Goal: Task Accomplishment & Management: Use online tool/utility

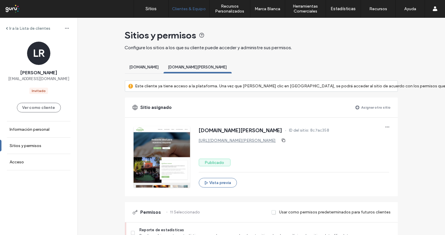
click at [371, 109] on label "Asignar otro sitio" at bounding box center [375, 107] width 29 height 10
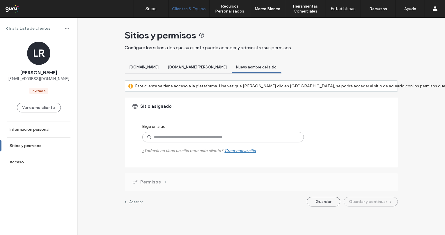
click at [176, 135] on input at bounding box center [222, 137] width 161 height 10
type input "*******"
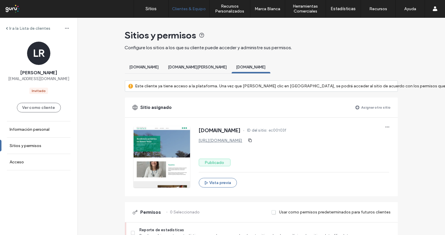
drag, startPoint x: 210, startPoint y: 198, endPoint x: 81, endPoint y: 159, distance: 135.1
click at [242, 141] on link "https://www.sannicolasresidencias.com" at bounding box center [221, 140] width 44 height 5
click at [231, 70] on div "[DOMAIN_NAME][PERSON_NAME]" at bounding box center [197, 68] width 68 height 11
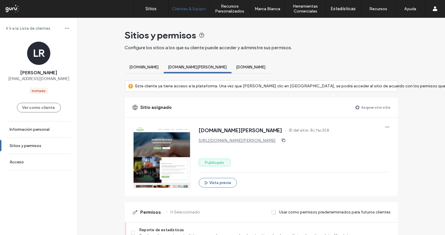
click at [227, 141] on link "[URL][DOMAIN_NAME][PERSON_NAME]" at bounding box center [237, 140] width 77 height 5
click at [159, 68] on span "[DOMAIN_NAME]" at bounding box center [143, 67] width 29 height 4
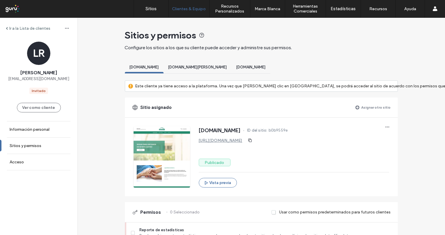
click at [242, 142] on link "[URL][DOMAIN_NAME]" at bounding box center [221, 140] width 44 height 5
click at [265, 69] on span "[DOMAIN_NAME]" at bounding box center [250, 67] width 29 height 4
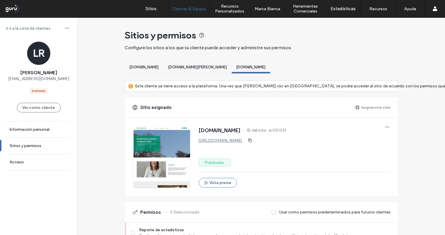
click at [159, 67] on span "[DOMAIN_NAME]" at bounding box center [143, 67] width 29 height 4
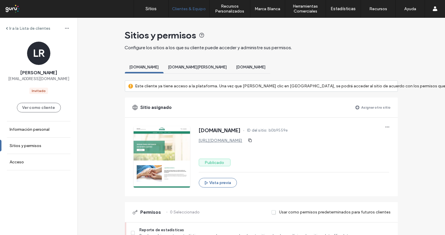
click at [235, 141] on link "[URL][DOMAIN_NAME]" at bounding box center [221, 140] width 44 height 5
click at [265, 67] on span "[DOMAIN_NAME]" at bounding box center [250, 67] width 29 height 4
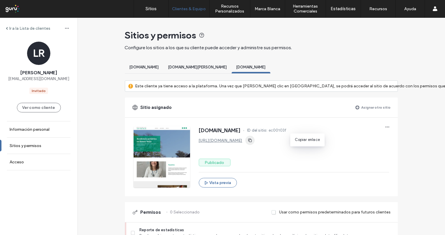
click at [252, 141] on icon "button" at bounding box center [249, 140] width 5 height 5
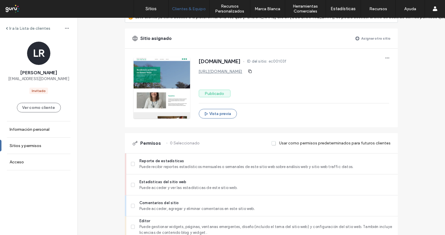
scroll to position [129, 0]
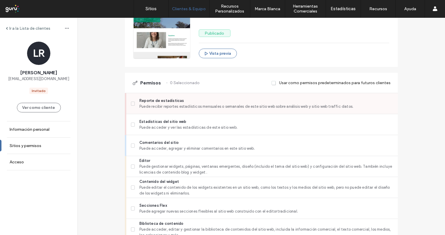
click at [132, 103] on span at bounding box center [133, 103] width 4 height 4
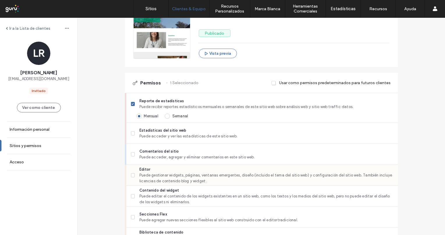
click at [134, 172] on label "Editor Puede gestionar widgets, páginas, ventanas emergentes, diseño (incluido …" at bounding box center [262, 174] width 262 height 17
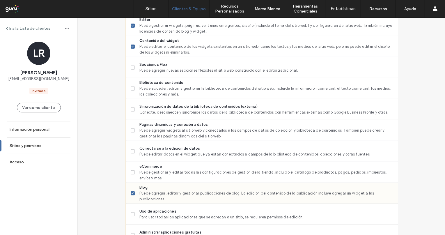
scroll to position [290, 0]
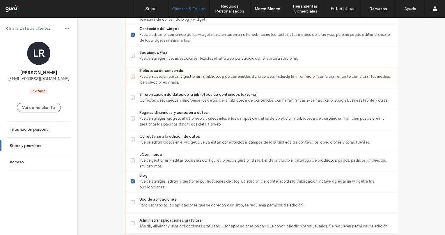
click at [133, 74] on span at bounding box center [133, 76] width 4 height 4
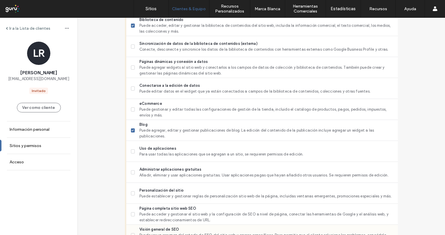
scroll to position [420, 0]
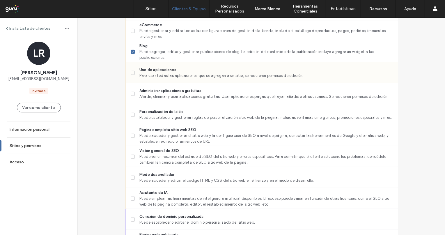
drag, startPoint x: 132, startPoint y: 74, endPoint x: 130, endPoint y: 77, distance: 3.6
click at [131, 74] on label "Uso de aplicaciones Para usar todas las aplicaciones que se agregan a un sitio,…" at bounding box center [262, 73] width 262 height 12
drag, startPoint x: 128, startPoint y: 93, endPoint x: 133, endPoint y: 105, distance: 12.8
click at [128, 94] on div "Administrar aplicaciones gratuitas Añadir, eliminar y usar aplicaciones gratuit…" at bounding box center [261, 93] width 271 height 21
click at [131, 131] on label "Página completa sitio web SEO Puede acceder y gestionar el sitio web y la confi…" at bounding box center [262, 135] width 262 height 17
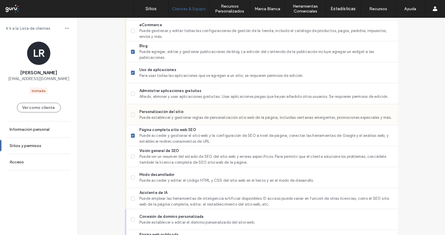
click at [133, 117] on label "Personalización del sitio Puede establecer y gestionar reglas de personalizació…" at bounding box center [262, 115] width 262 height 12
click at [131, 160] on label "Visión general de SEO Puede ver un resumen del estado de SEO del sitio web y er…" at bounding box center [262, 156] width 262 height 17
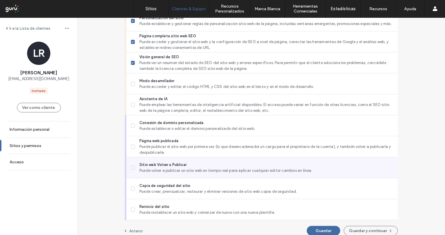
scroll to position [517, 0]
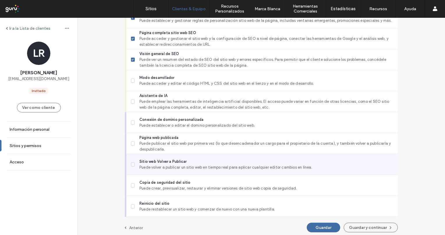
click at [133, 162] on span at bounding box center [133, 164] width 4 height 4
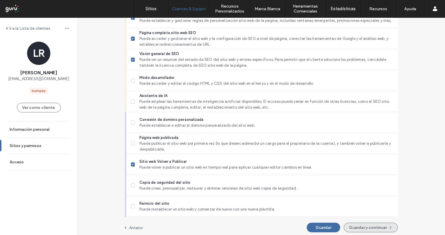
click at [360, 227] on button "Guardar y continuar" at bounding box center [370, 227] width 54 height 10
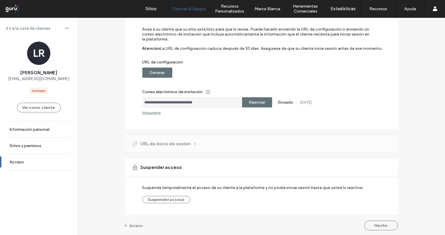
scroll to position [62, 0]
click at [167, 72] on div "Generar" at bounding box center [157, 72] width 30 height 10
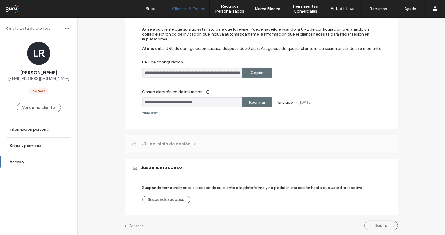
click at [249, 106] on label "Reenviar" at bounding box center [257, 102] width 16 height 11
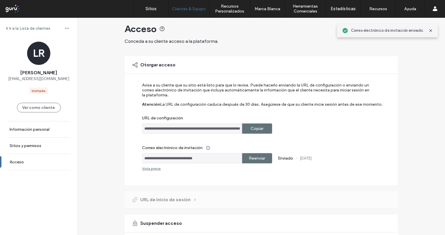
scroll to position [0, 0]
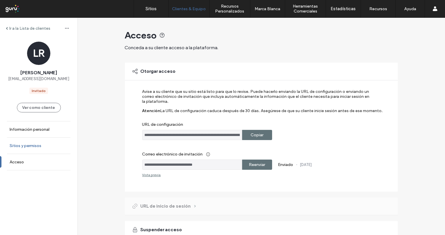
click at [34, 142] on link "Sitios y permisos" at bounding box center [38, 146] width 77 height 16
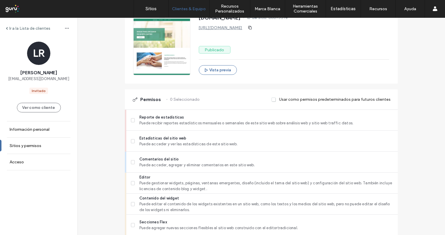
scroll to position [194, 0]
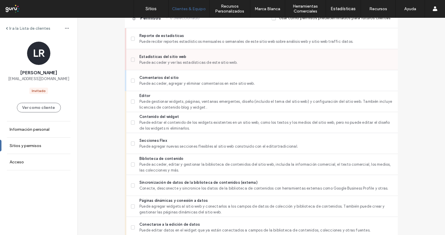
click at [131, 59] on icon at bounding box center [132, 60] width 2 height 2
drag, startPoint x: 129, startPoint y: 79, endPoint x: 130, endPoint y: 92, distance: 12.3
click at [131, 80] on span at bounding box center [133, 81] width 4 height 4
drag, startPoint x: 130, startPoint y: 98, endPoint x: 130, endPoint y: 106, distance: 7.6
click at [131, 100] on label "Editor Puede gestionar widgets, páginas, ventanas emergentes, diseño (incluido …" at bounding box center [262, 101] width 262 height 17
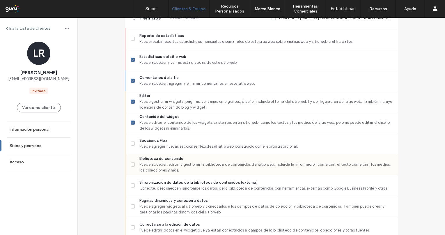
click at [131, 162] on span at bounding box center [133, 164] width 4 height 4
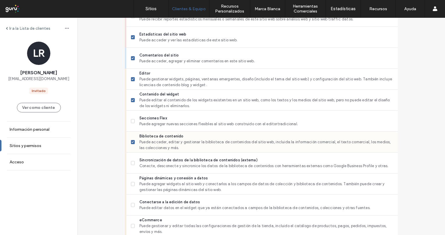
scroll to position [258, 0]
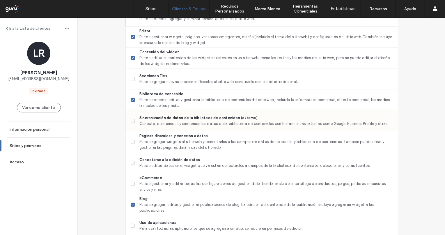
click at [128, 123] on div "Sincronización de datos de la biblioteca de contenidos (externa) Conecte, desco…" at bounding box center [261, 120] width 271 height 21
click at [134, 141] on label "Páginas dinámicas y conexión a datos Puede agregar widgets al sitio web y conec…" at bounding box center [262, 141] width 262 height 17
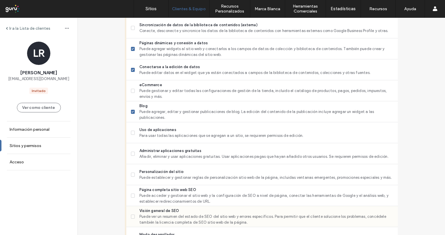
scroll to position [388, 0]
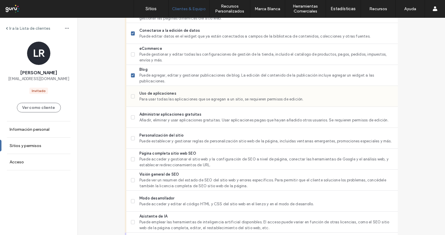
click at [153, 91] on span "Uso de aplicaciones" at bounding box center [265, 93] width 253 height 6
click at [131, 115] on span at bounding box center [133, 117] width 4 height 4
click at [136, 152] on label "Página completa sitio web SEO Puede acceder y gestionar el sitio web y la confi…" at bounding box center [262, 158] width 262 height 17
click at [131, 138] on span at bounding box center [133, 138] width 4 height 4
click at [131, 181] on label "Visión general de SEO Puede ver un resumen del estado de SEO del sitio web y er…" at bounding box center [262, 179] width 262 height 17
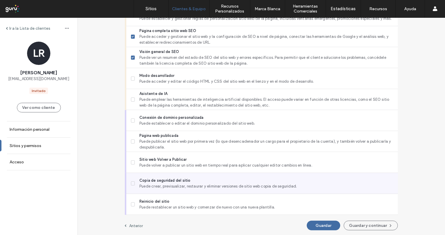
scroll to position [510, 0]
drag, startPoint x: 131, startPoint y: 181, endPoint x: 133, endPoint y: 177, distance: 4.0
click at [131, 182] on icon at bounding box center [132, 183] width 2 height 2
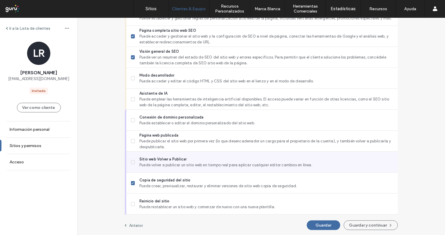
click at [135, 163] on label "Sitio web Volver a Publicar Puede volver a publicar un sitio web en tiempo real…" at bounding box center [262, 162] width 262 height 12
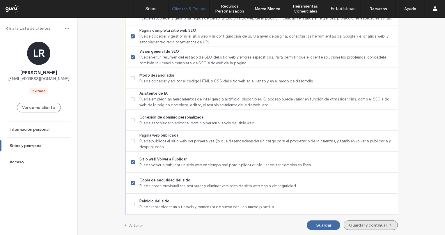
click at [364, 226] on button "Guardar y continuar" at bounding box center [370, 225] width 54 height 10
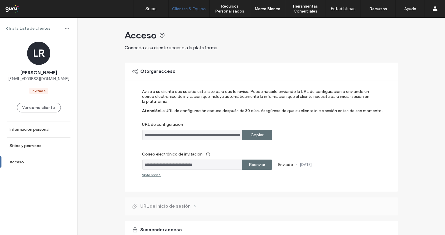
click at [253, 134] on label "Copiar" at bounding box center [256, 134] width 13 height 11
click at [257, 165] on label "Reenviar" at bounding box center [257, 164] width 16 height 11
click at [26, 146] on label "Sitios y permisos" at bounding box center [26, 145] width 32 height 5
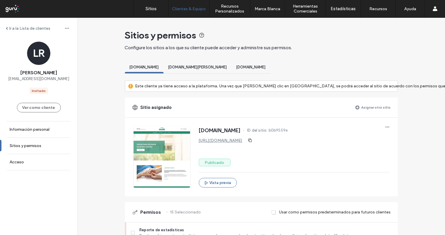
click at [225, 68] on span "www.hogar-sannicolas.com" at bounding box center [197, 67] width 59 height 4
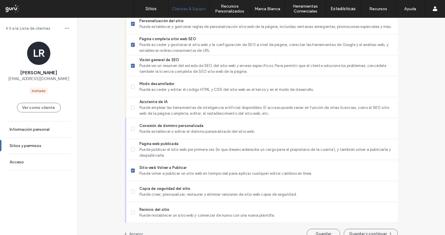
scroll to position [510, 0]
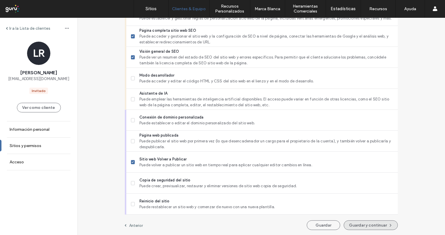
click at [362, 222] on button "Guardar y continuar" at bounding box center [370, 225] width 54 height 10
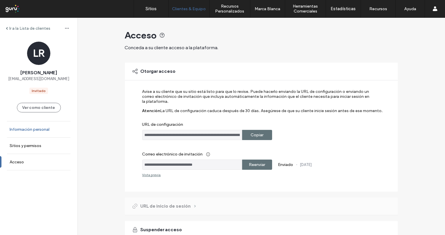
click at [34, 130] on label "Información personal" at bounding box center [30, 129] width 40 height 5
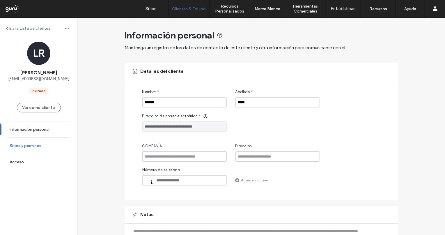
click at [27, 148] on link "Sitios y permisos" at bounding box center [38, 146] width 77 height 16
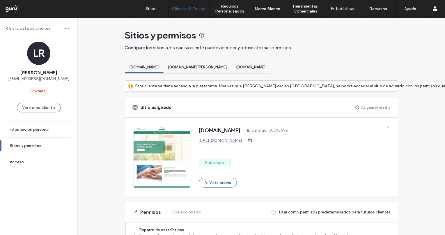
click at [231, 64] on div "www.hogar-sannicolas.com" at bounding box center [197, 68] width 68 height 11
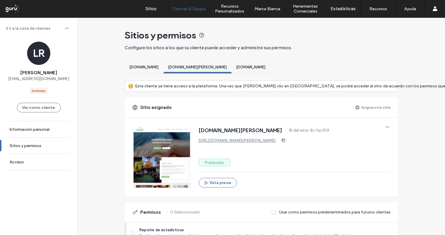
click at [265, 67] on span "www.sannicolasresidencias.com" at bounding box center [250, 67] width 29 height 4
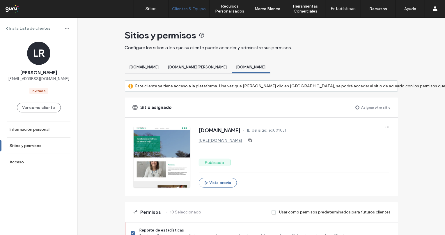
click at [142, 67] on span "www.residenciageriatricasannicolas.com" at bounding box center [143, 67] width 29 height 4
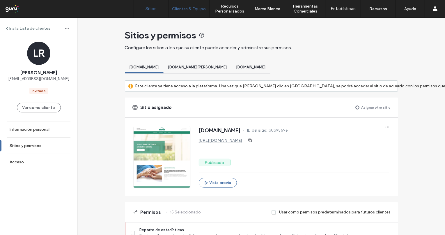
click at [150, 10] on label "Sitios" at bounding box center [151, 8] width 11 height 5
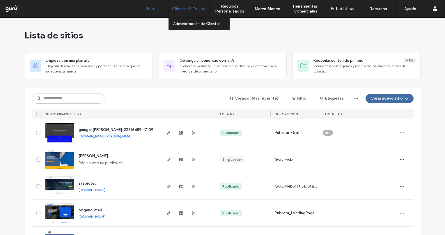
click at [186, 9] on label "Clientes & Equipo" at bounding box center [189, 8] width 34 height 5
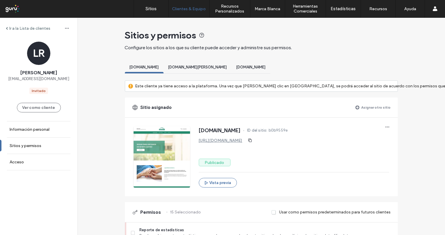
click at [227, 67] on span "www.hogar-sannicolas.com" at bounding box center [197, 67] width 59 height 4
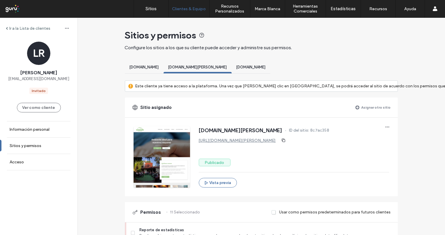
click at [265, 67] on span "www.sannicolasresidencias.com" at bounding box center [250, 67] width 29 height 4
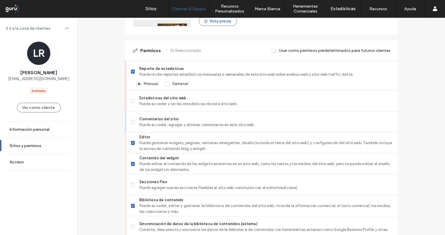
scroll to position [323, 0]
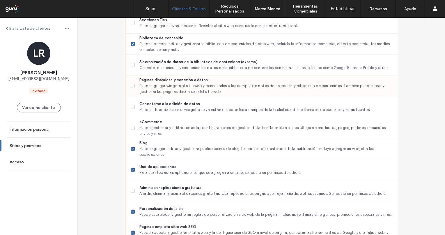
click at [131, 85] on icon at bounding box center [132, 86] width 2 height 2
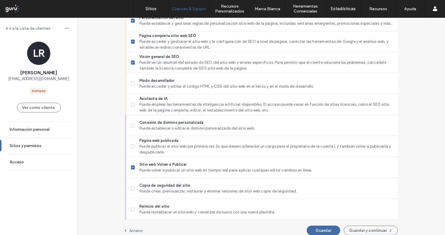
scroll to position [517, 0]
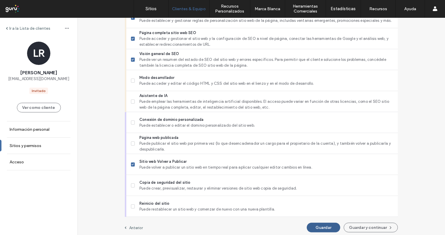
click at [326, 226] on button "Guardar" at bounding box center [322, 227] width 33 height 10
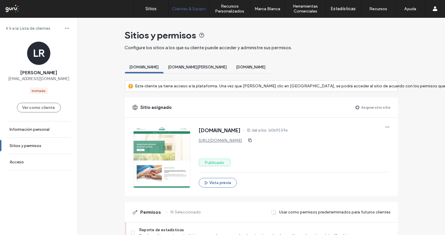
click at [227, 66] on span "[DOMAIN_NAME]" at bounding box center [197, 67] width 59 height 4
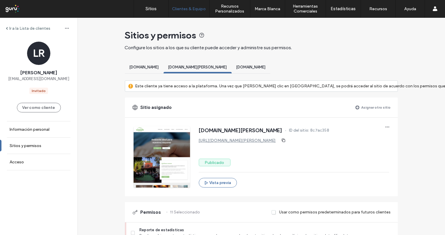
click at [159, 67] on span "[DOMAIN_NAME]" at bounding box center [143, 67] width 29 height 4
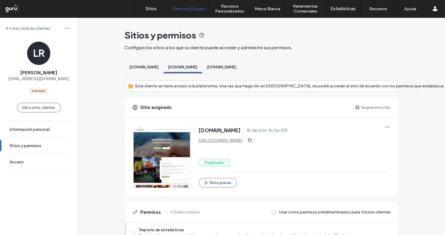
click at [241, 69] on div "[DOMAIN_NAME]" at bounding box center [221, 68] width 39 height 11
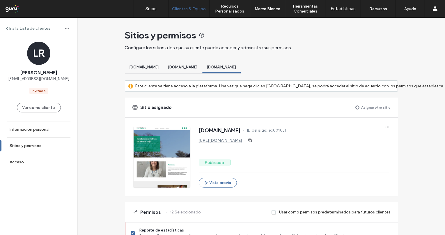
click at [159, 65] on span "www.residenciageriatricasannicolas.com" at bounding box center [143, 67] width 29 height 4
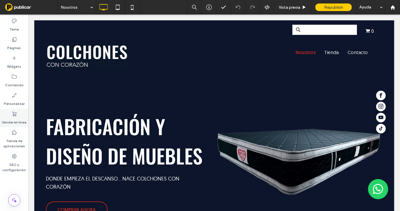
click at [13, 114] on use at bounding box center [14, 114] width 4 height 5
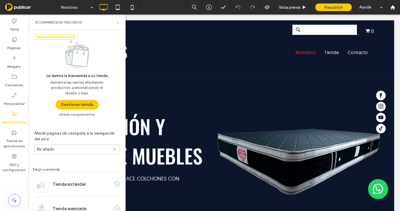
click at [117, 22] on icon at bounding box center [118, 22] width 4 height 4
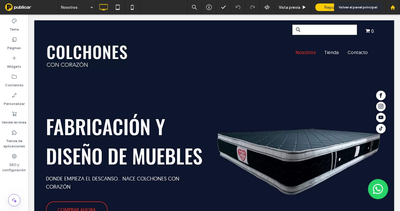
click at [391, 9] on icon at bounding box center [392, 7] width 5 height 5
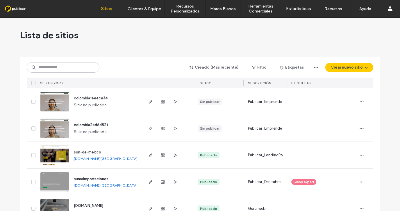
click at [65, 66] on input at bounding box center [63, 67] width 73 height 10
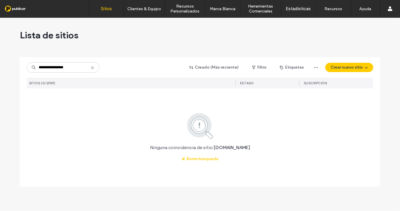
type input "**********"
click at [92, 67] on icon at bounding box center [92, 67] width 5 height 5
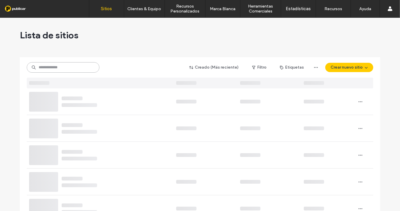
paste input "**********"
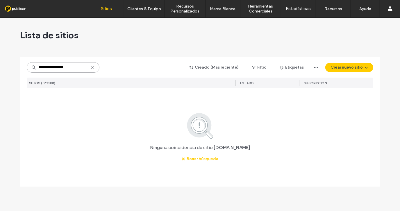
click at [63, 66] on input "**********" at bounding box center [63, 67] width 73 height 10
paste input "**********"
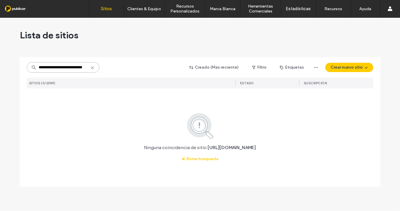
click at [46, 68] on input "**********" at bounding box center [63, 67] width 73 height 10
drag, startPoint x: 54, startPoint y: 68, endPoint x: -8, endPoint y: 67, distance: 62.8
click at [0, 67] on html ".wqwq-1{fill:#231f20;} .cls-1q, .cls-2q { fill-rule: evenodd; } .cls-2q { fill:…" at bounding box center [200, 105] width 400 height 211
click at [90, 70] on input "**********" at bounding box center [63, 67] width 73 height 10
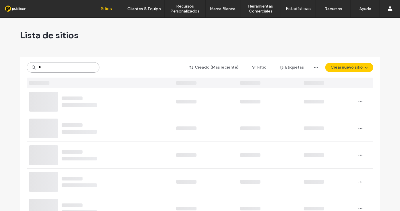
type input "*"
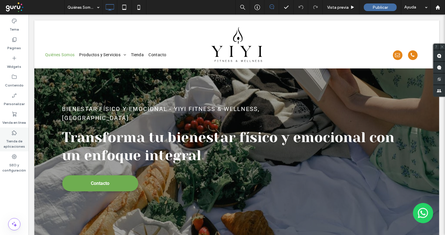
click at [11, 132] on icon at bounding box center [14, 133] width 6 height 6
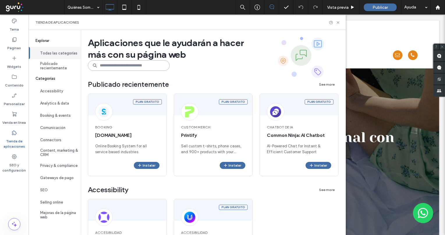
click at [136, 64] on input at bounding box center [129, 65] width 82 height 10
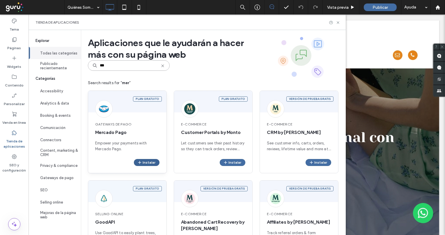
type input "***"
click at [152, 160] on button "Instalar" at bounding box center [147, 162] width 26 height 7
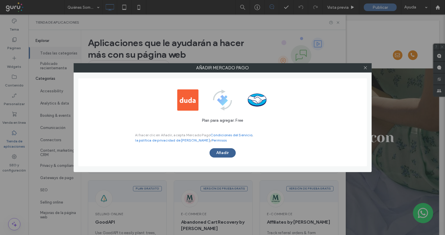
click at [224, 155] on button "Añadir" at bounding box center [222, 152] width 26 height 9
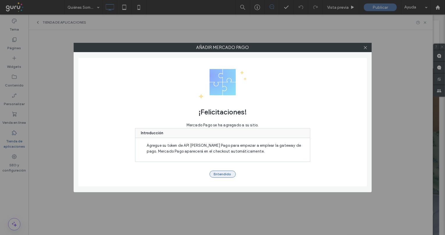
click at [216, 172] on button "Entendido" at bounding box center [222, 173] width 26 height 7
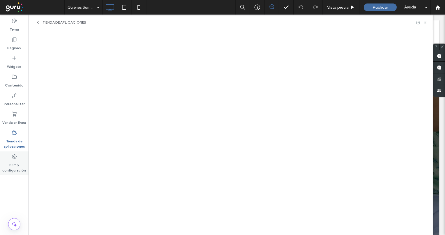
click at [15, 159] on icon at bounding box center [14, 157] width 6 height 6
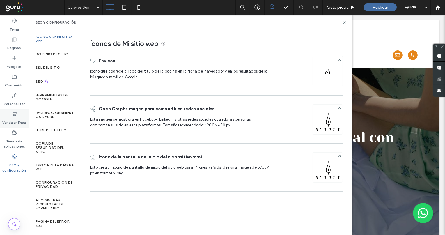
click at [13, 119] on label "Venda en línea" at bounding box center [15, 121] width 24 height 8
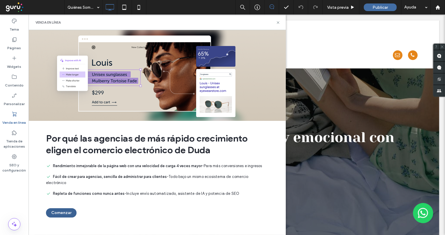
click at [64, 211] on button "Comenzar" at bounding box center [61, 212] width 31 height 9
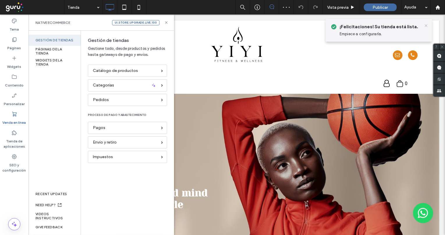
click at [425, 24] on icon at bounding box center [425, 25] width 5 height 5
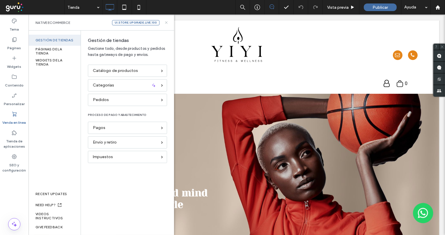
click at [165, 21] on icon at bounding box center [166, 22] width 4 height 4
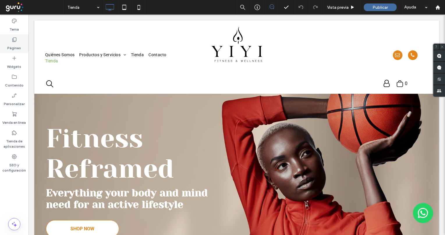
click at [18, 45] on label "Páginas" at bounding box center [15, 46] width 14 height 8
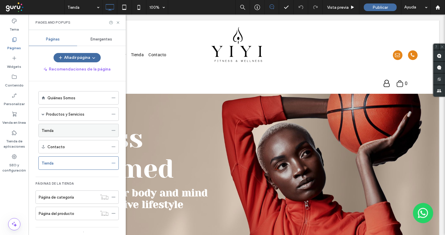
click at [72, 133] on div "Tienda" at bounding box center [75, 130] width 67 height 13
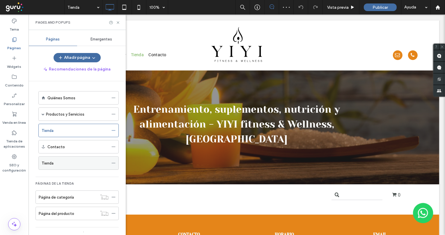
click at [68, 161] on div "Tienda" at bounding box center [75, 163] width 67 height 6
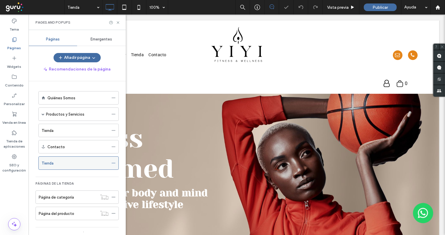
click at [114, 161] on icon at bounding box center [113, 163] width 4 height 4
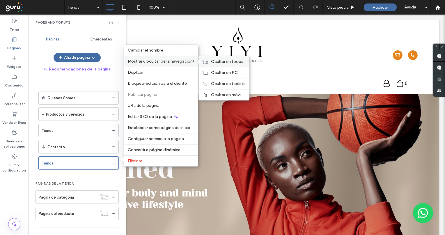
click at [212, 62] on span "Ocultar en todos" at bounding box center [227, 61] width 32 height 5
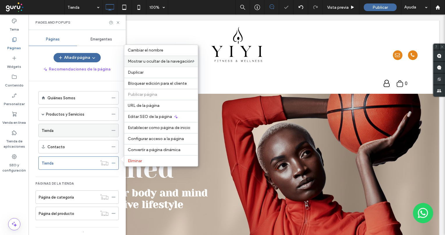
click at [96, 126] on div "Tienda" at bounding box center [75, 130] width 67 height 13
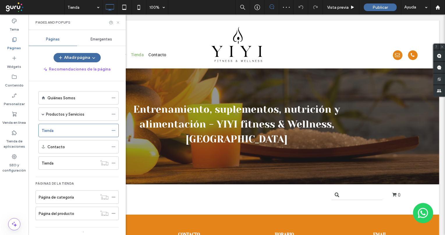
click at [118, 22] on use at bounding box center [118, 22] width 2 height 2
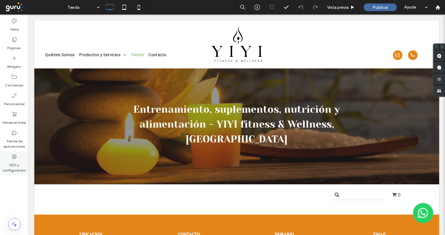
click at [13, 153] on div "SEO y configuración" at bounding box center [14, 163] width 28 height 24
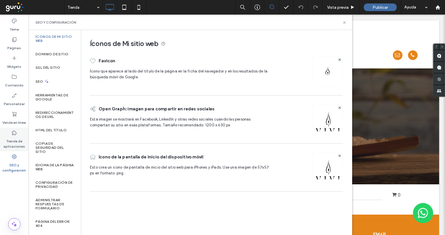
click at [14, 139] on label "Tienda de aplicaciones" at bounding box center [14, 141] width 28 height 13
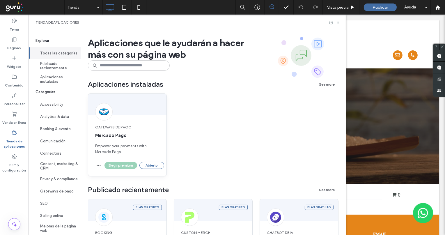
click at [149, 158] on div "Gateways de pago Mercado Pago Empower your payments with Mercado Pago." at bounding box center [127, 139] width 78 height 44
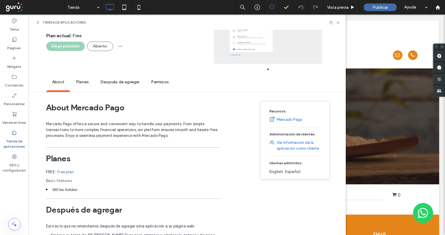
scroll to position [65, 0]
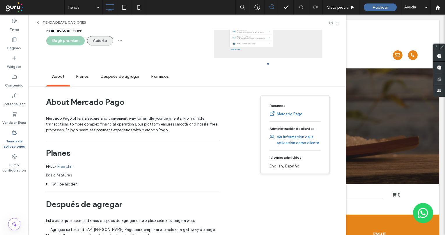
click at [94, 41] on button "Abierto" at bounding box center [100, 40] width 26 height 9
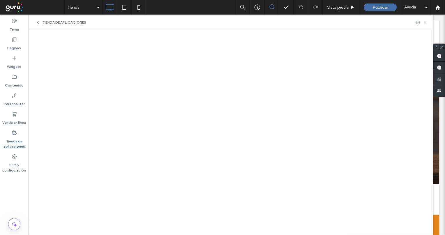
click at [423, 24] on icon at bounding box center [424, 22] width 4 height 4
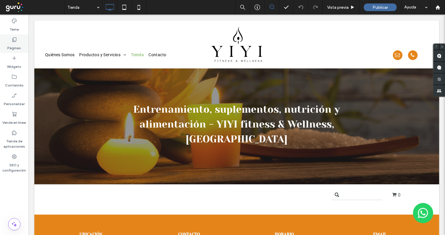
drag, startPoint x: 23, startPoint y: 44, endPoint x: 19, endPoint y: 45, distance: 3.3
click at [21, 44] on div "Páginas" at bounding box center [14, 43] width 28 height 19
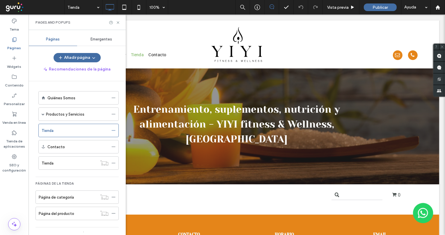
click at [68, 160] on div "Tienda" at bounding box center [70, 163] width 56 height 6
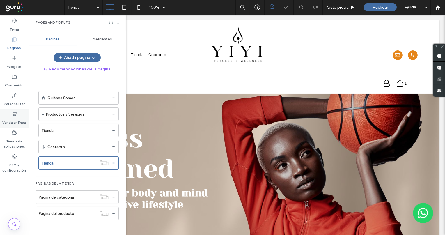
click at [22, 124] on label "Venda en línea" at bounding box center [15, 121] width 24 height 8
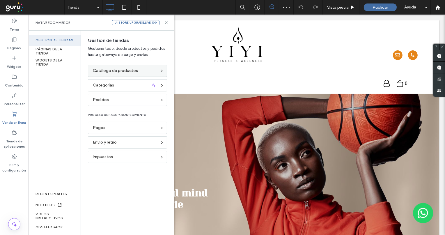
click at [102, 69] on span "Catálogo de productos" at bounding box center [115, 70] width 45 height 6
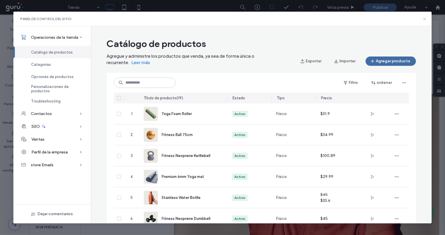
click at [423, 19] on icon at bounding box center [424, 19] width 5 height 5
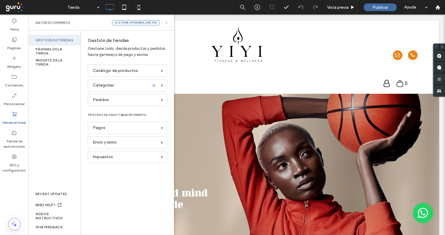
click at [166, 24] on icon at bounding box center [166, 22] width 4 height 4
